Goal: Information Seeking & Learning: Learn about a topic

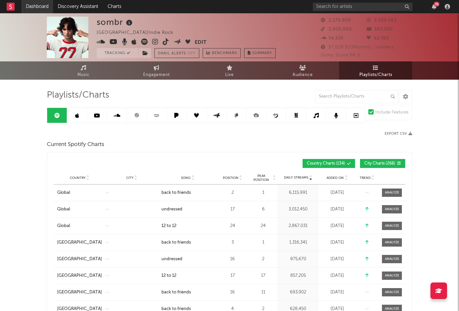
click at [38, 9] on link "Dashboard" at bounding box center [37, 6] width 32 height 13
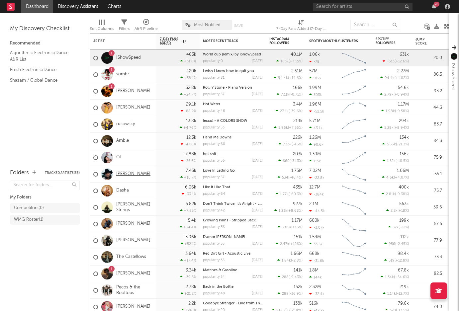
click at [125, 173] on link "[PERSON_NAME]" at bounding box center [133, 174] width 34 height 6
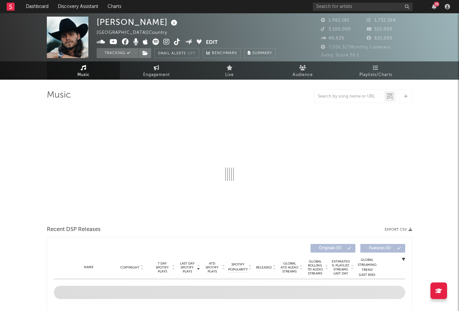
select select "6m"
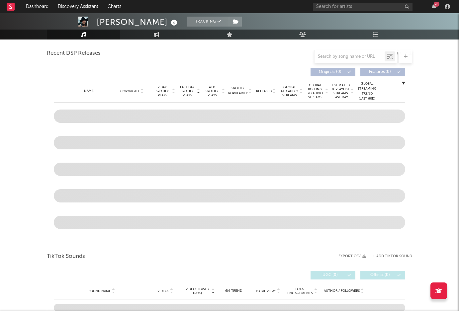
select select "6m"
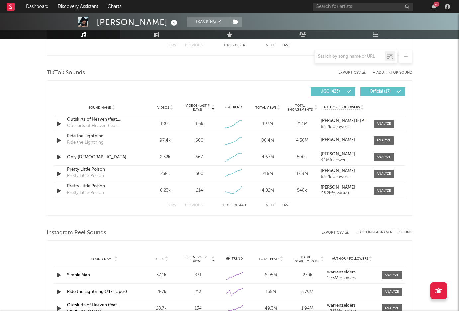
scroll to position [426, 0]
click at [381, 155] on div at bounding box center [383, 156] width 14 height 5
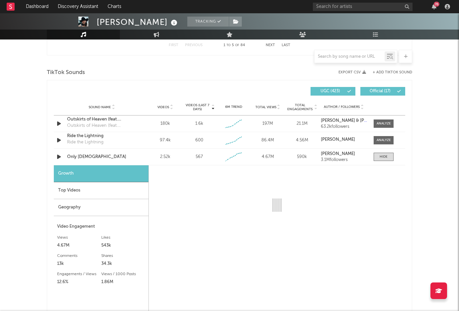
select select "1w"
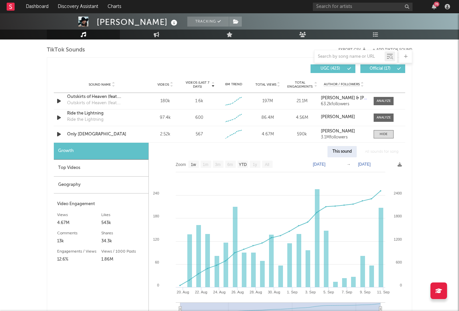
scroll to position [449, 0]
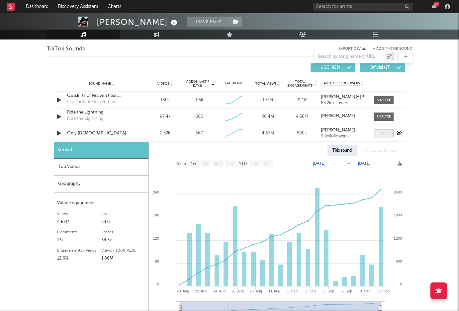
click at [382, 132] on div at bounding box center [383, 133] width 8 height 5
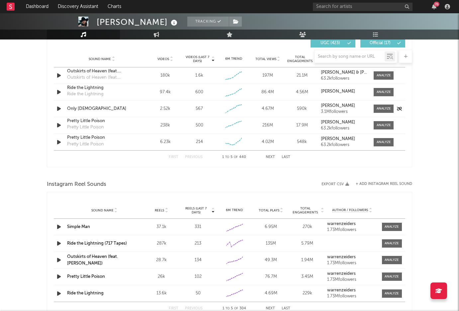
scroll to position [484, 0]
